Goal: Information Seeking & Learning: Learn about a topic

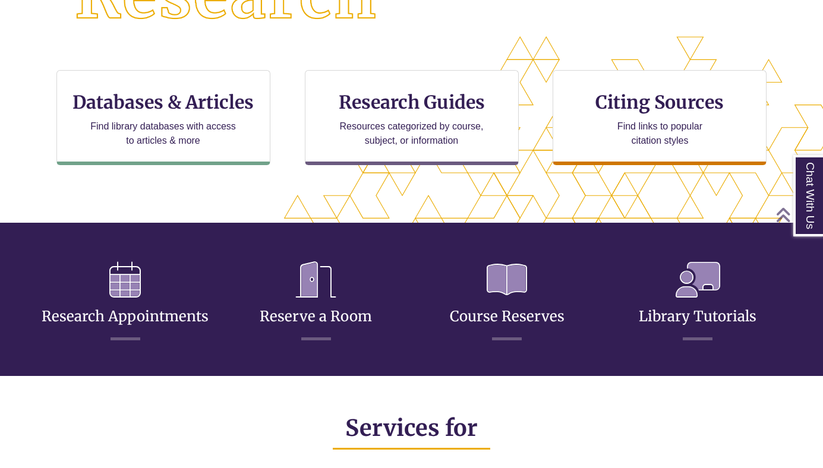
scroll to position [369, 0]
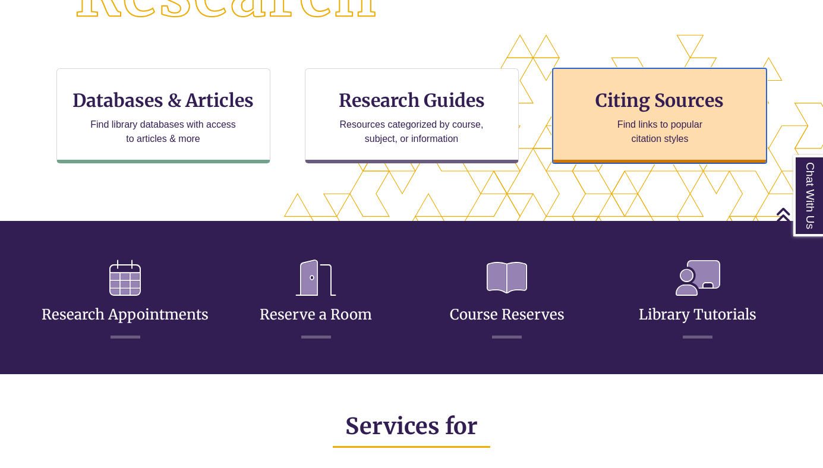
click at [685, 93] on h3 "Citing Sources" at bounding box center [659, 100] width 145 height 23
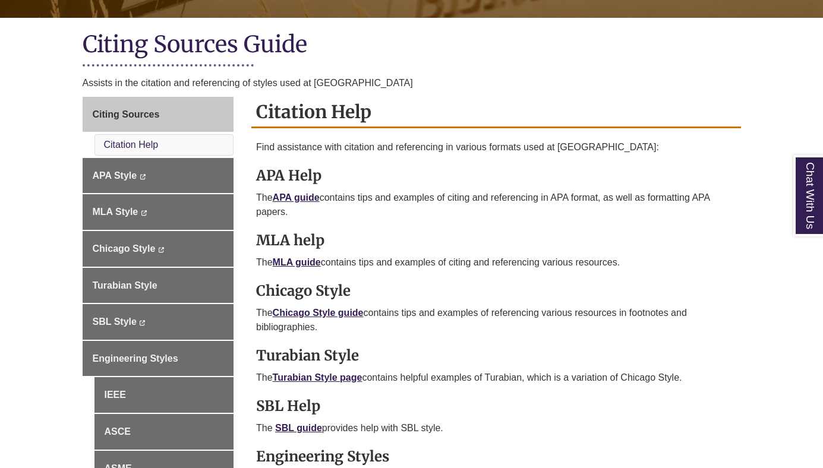
scroll to position [268, 0]
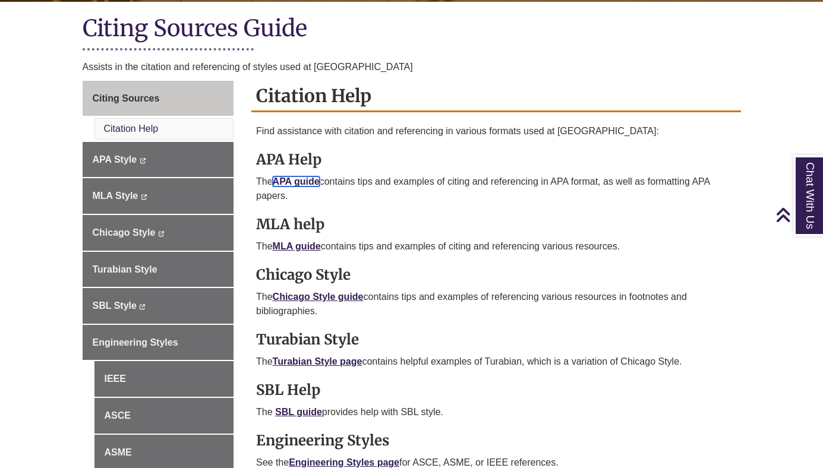
click at [292, 178] on link "APA guide" at bounding box center [296, 181] width 47 height 10
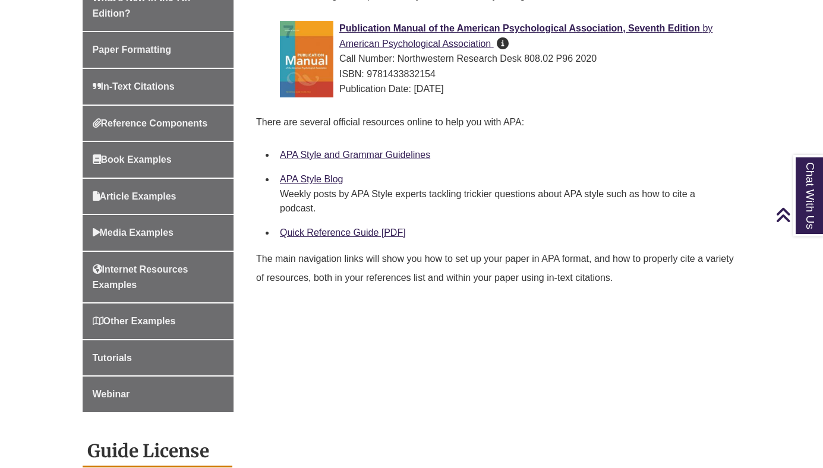
scroll to position [415, 0]
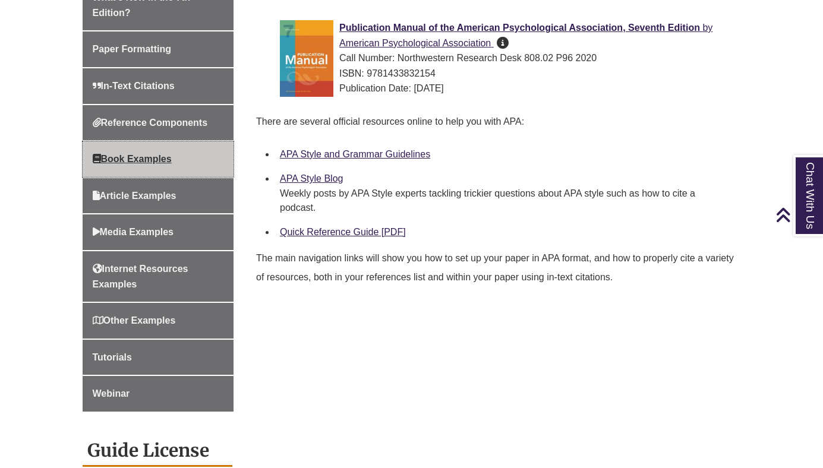
click at [181, 159] on link "Book Examples" at bounding box center [158, 159] width 151 height 36
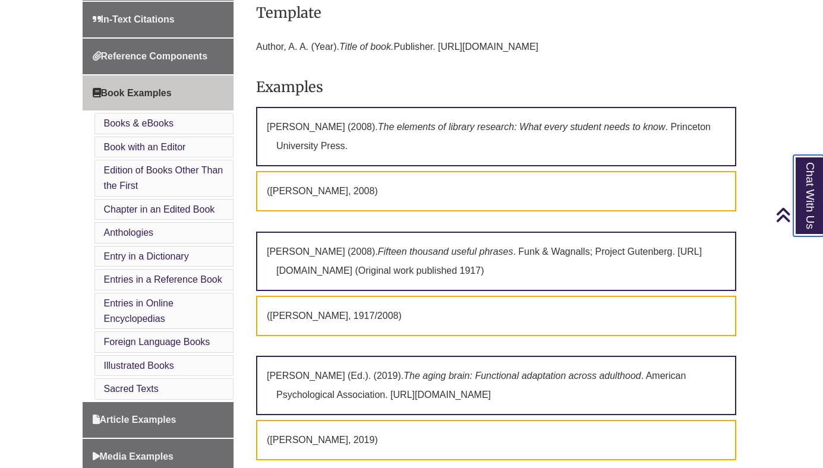
scroll to position [460, 0]
